Goal: Consume media (video, audio)

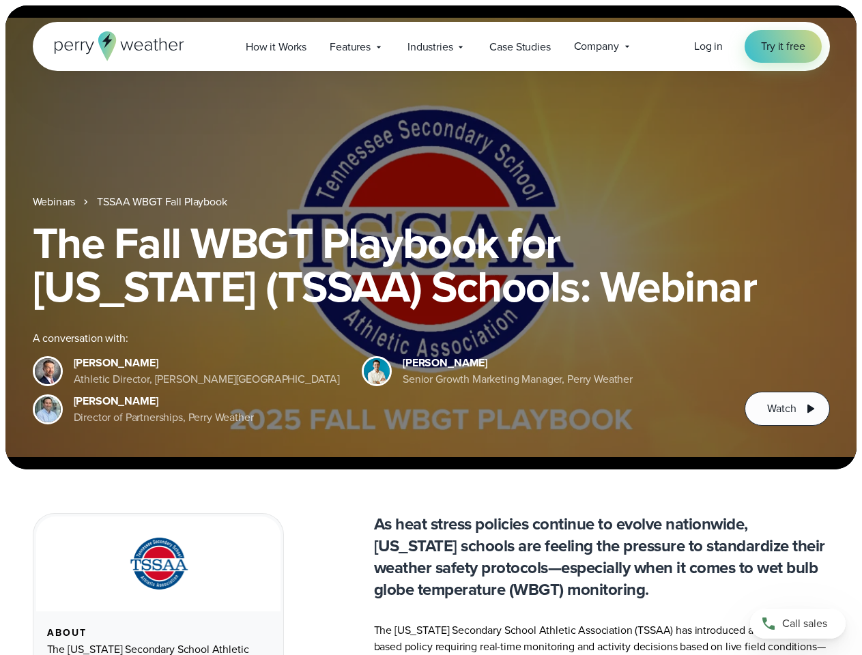
click at [431, 328] on div "The Fall WBGT Playbook for [US_STATE] (TSSAA) Schools: Webinar A conversation w…" at bounding box center [431, 323] width 797 height 205
click at [431, 46] on span "Industries" at bounding box center [429, 47] width 45 height 16
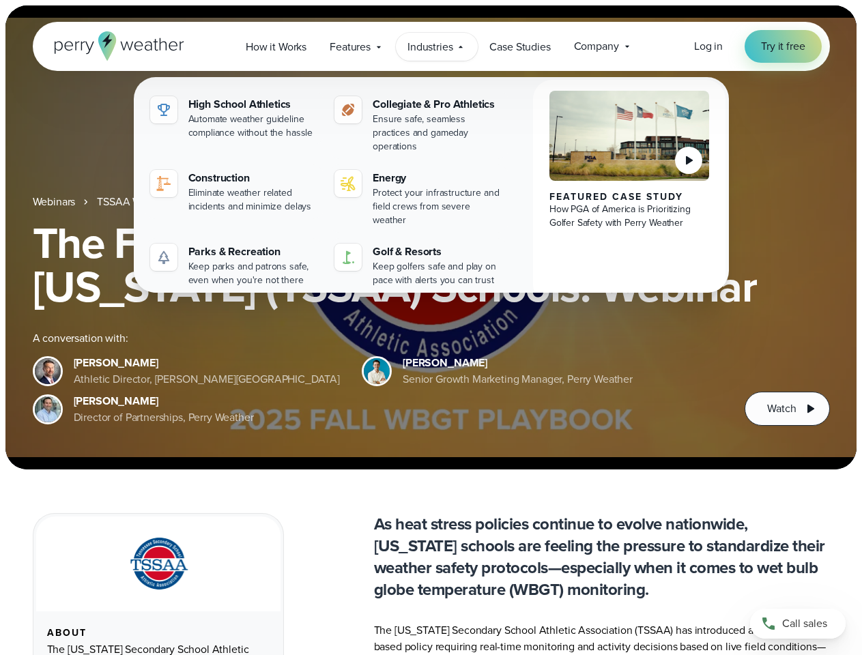
click at [431, 237] on h1 "The Fall WBGT Playbook for [US_STATE] (TSSAA) Schools: Webinar" at bounding box center [431, 264] width 797 height 87
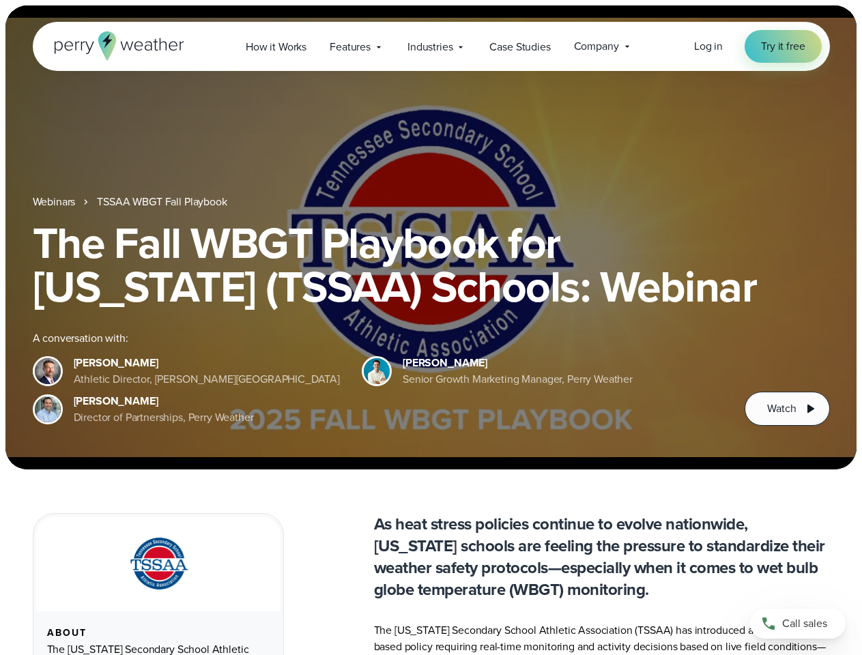
click at [163, 202] on link "TSSAA WBGT Fall Playbook" at bounding box center [162, 202] width 130 height 16
click at [787, 409] on span "Watch" at bounding box center [781, 409] width 29 height 16
